Goal: Transaction & Acquisition: Purchase product/service

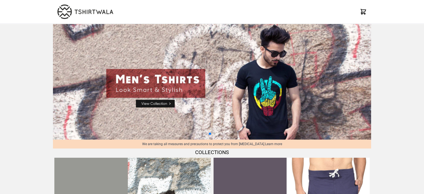
click at [363, 12] on icon at bounding box center [363, 11] width 5 height 5
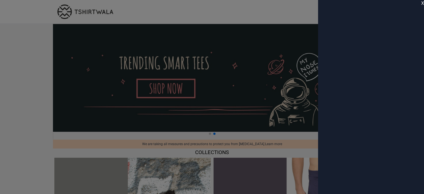
click at [421, 4] on span "X" at bounding box center [422, 3] width 3 height 7
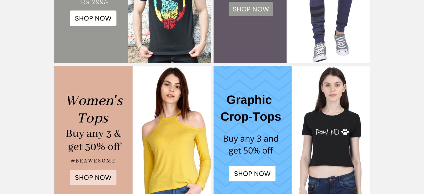
scroll to position [195, 0]
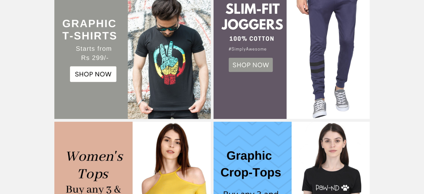
click at [250, 66] on img at bounding box center [292, 40] width 156 height 156
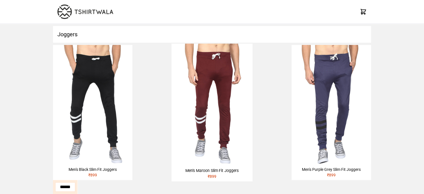
click at [201, 120] on img at bounding box center [211, 104] width 81 height 122
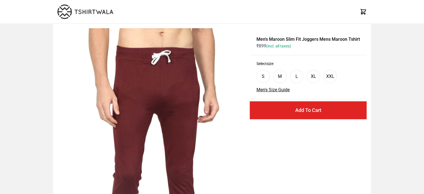
click at [82, 9] on img at bounding box center [85, 11] width 56 height 14
